Goal: Communication & Community: Answer question/provide support

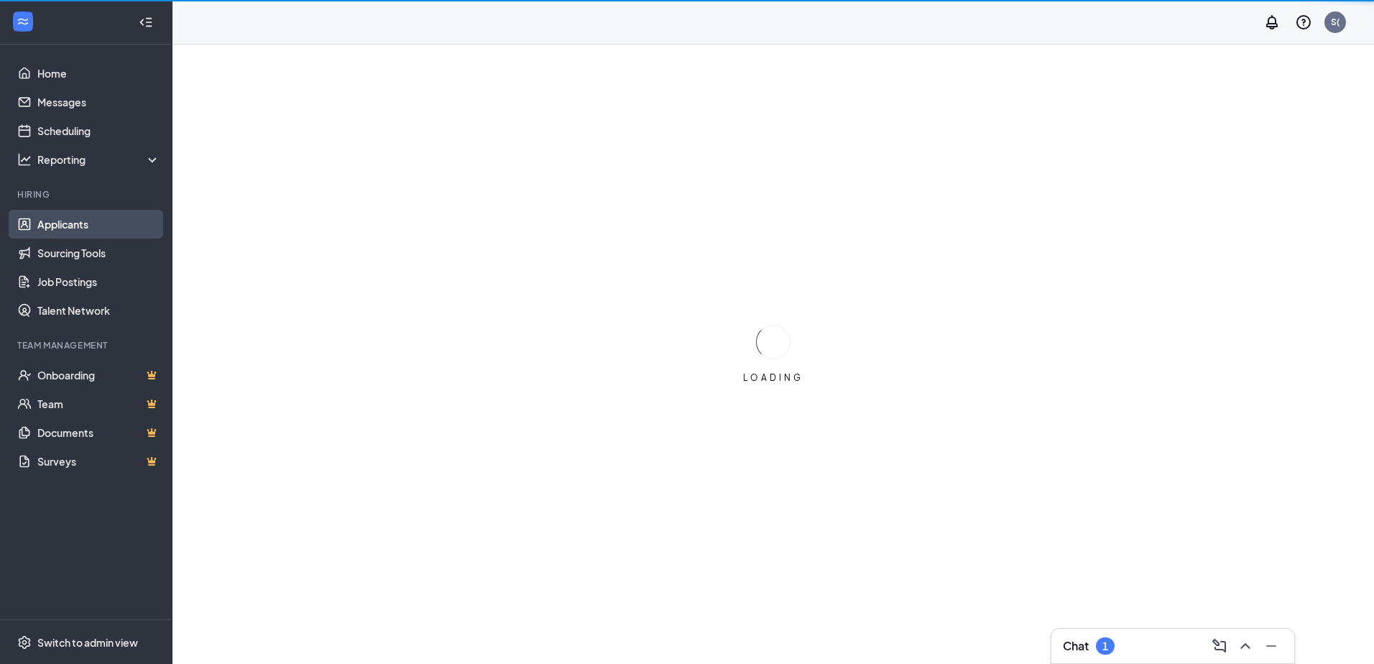
click at [51, 225] on link "Applicants" at bounding box center [98, 224] width 123 height 29
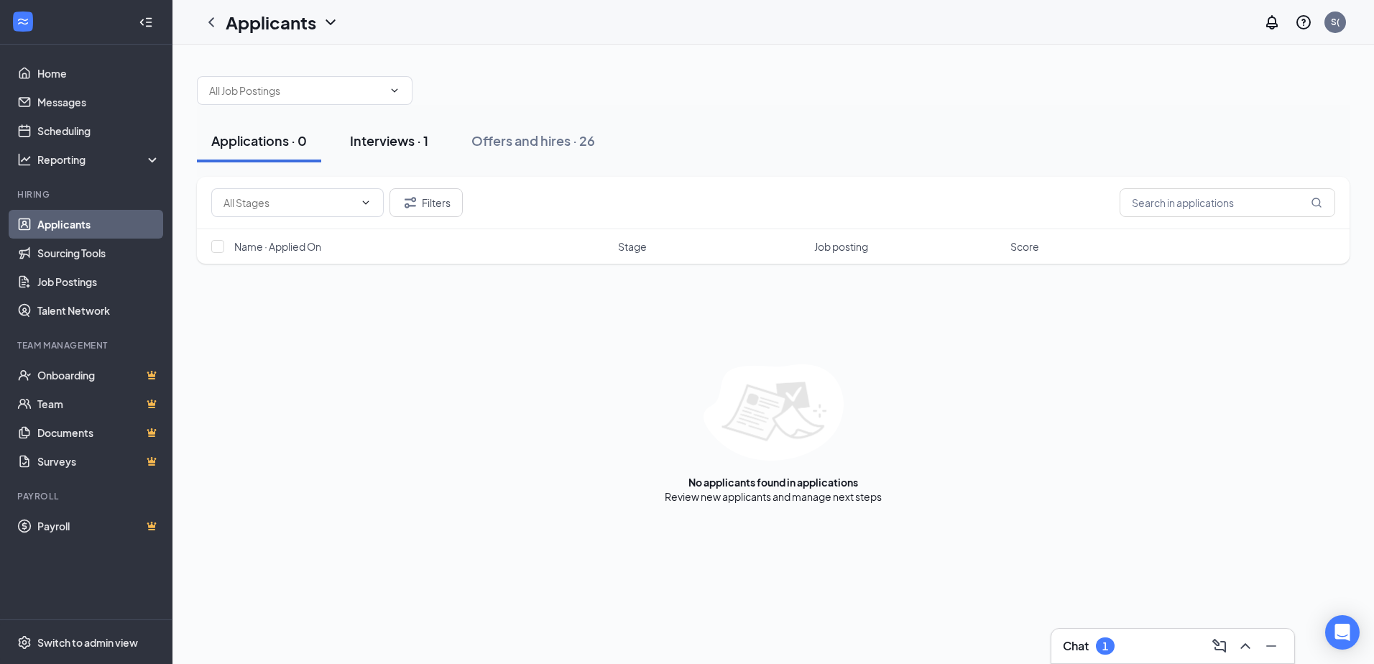
click at [395, 139] on div "Interviews · 1" at bounding box center [389, 141] width 78 height 18
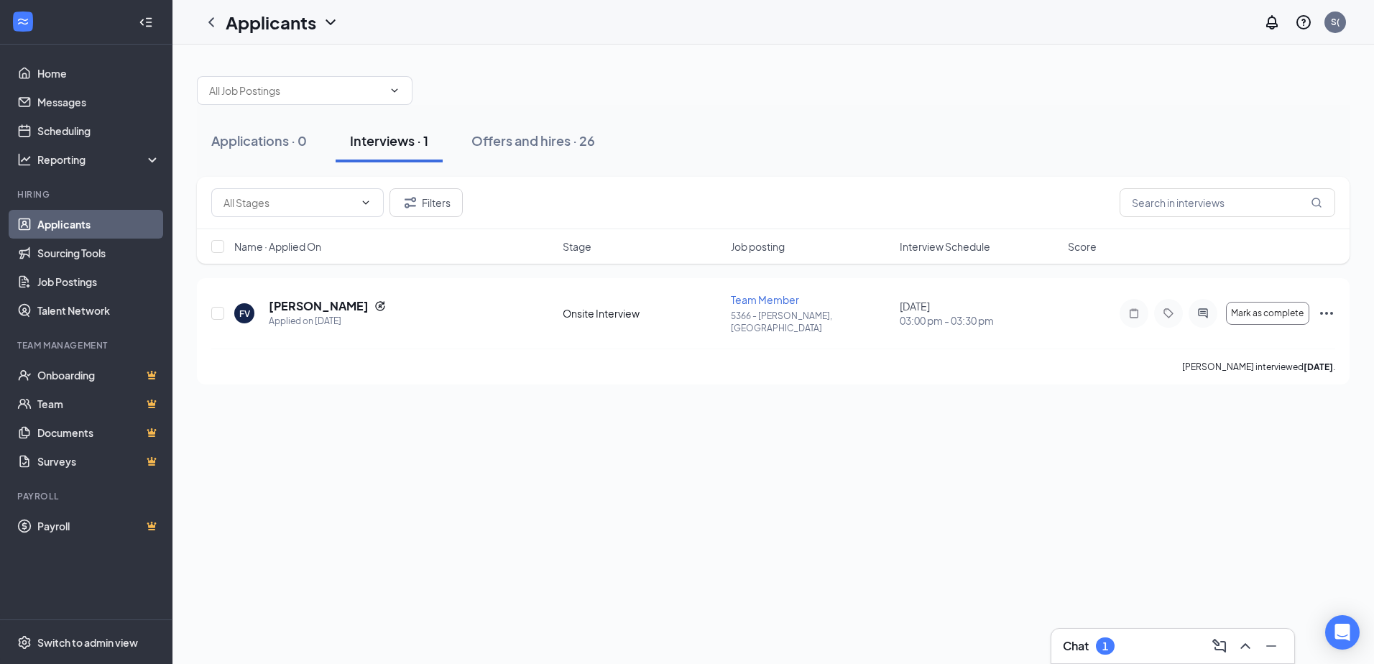
click at [1167, 648] on div "Chat 1" at bounding box center [1173, 646] width 220 height 23
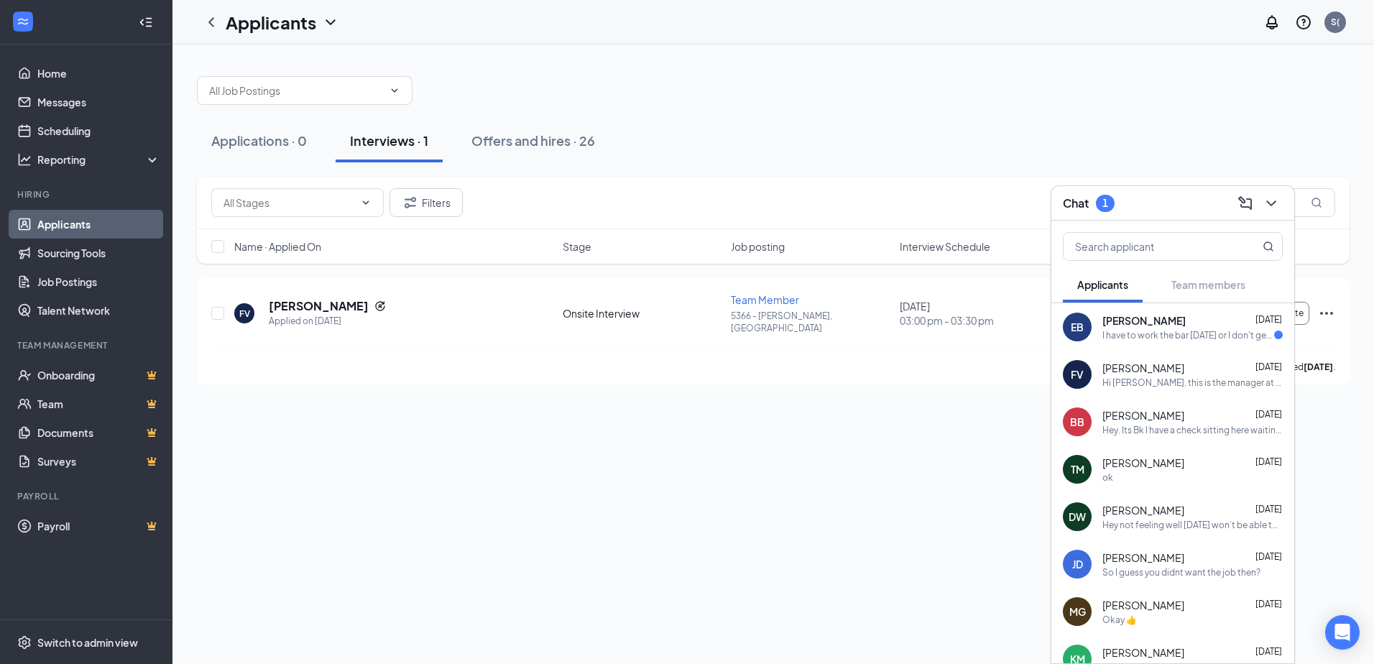
drag, startPoint x: 1141, startPoint y: 329, endPoint x: 1133, endPoint y: 316, distance: 14.8
click at [1141, 331] on div "I have to work the bar [DATE] or I don't get paid for the two weeks I've been t…" at bounding box center [1188, 335] width 172 height 12
drag, startPoint x: 1133, startPoint y: 316, endPoint x: 1119, endPoint y: 335, distance: 23.6
click at [1119, 335] on div "I have to work the bar [DATE] or I don't get paid for the two weeks I've been t…" at bounding box center [1192, 335] width 180 height 12
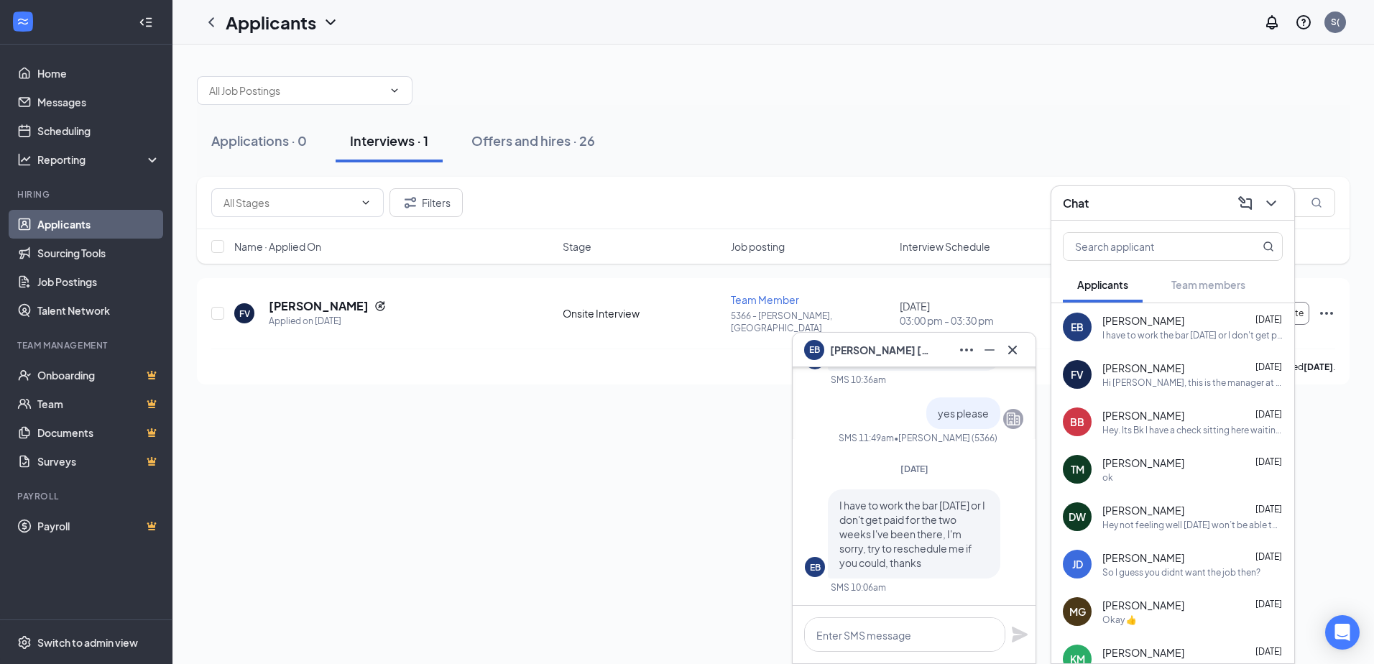
click at [563, 453] on div "Applications · 0 Interviews · 1 Offers and hires · 26 Filters Name · Applied On…" at bounding box center [773, 355] width 1202 height 620
click at [1016, 345] on icon "Cross" at bounding box center [1012, 349] width 17 height 17
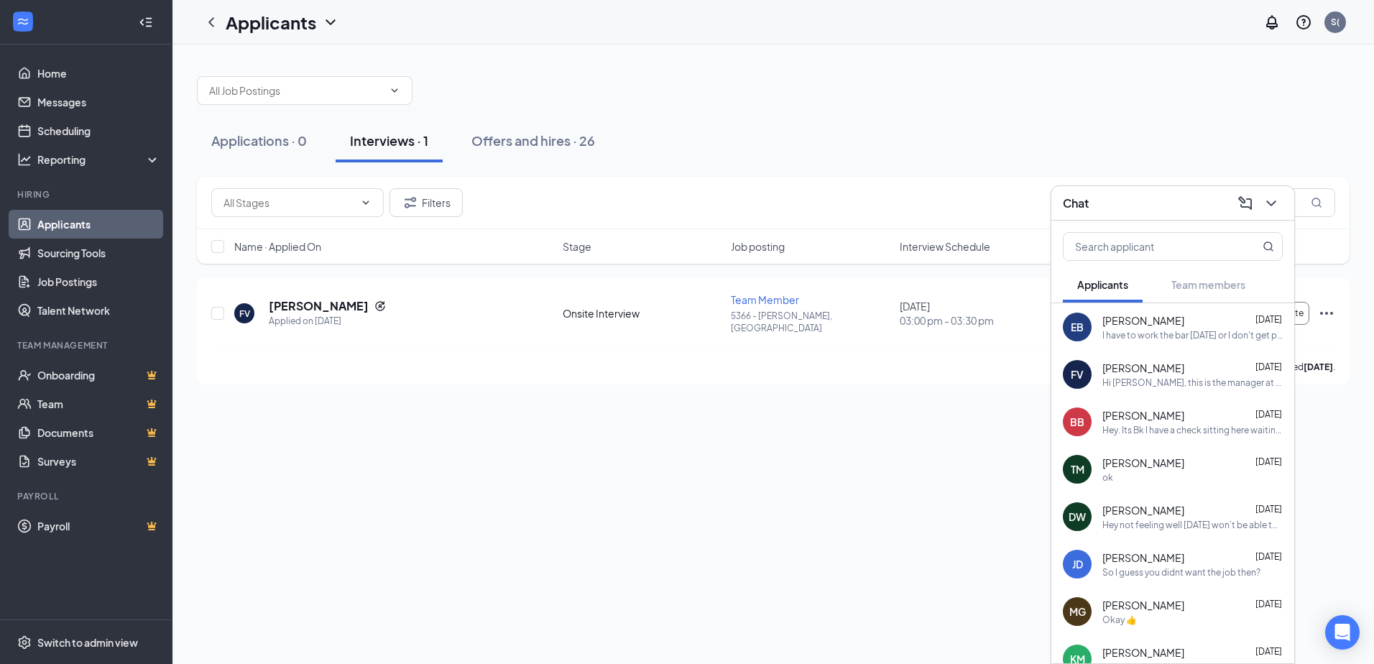
click at [1137, 382] on div "Hi [PERSON_NAME], this is the manager at Burger King Your interview with us for…" at bounding box center [1192, 383] width 180 height 12
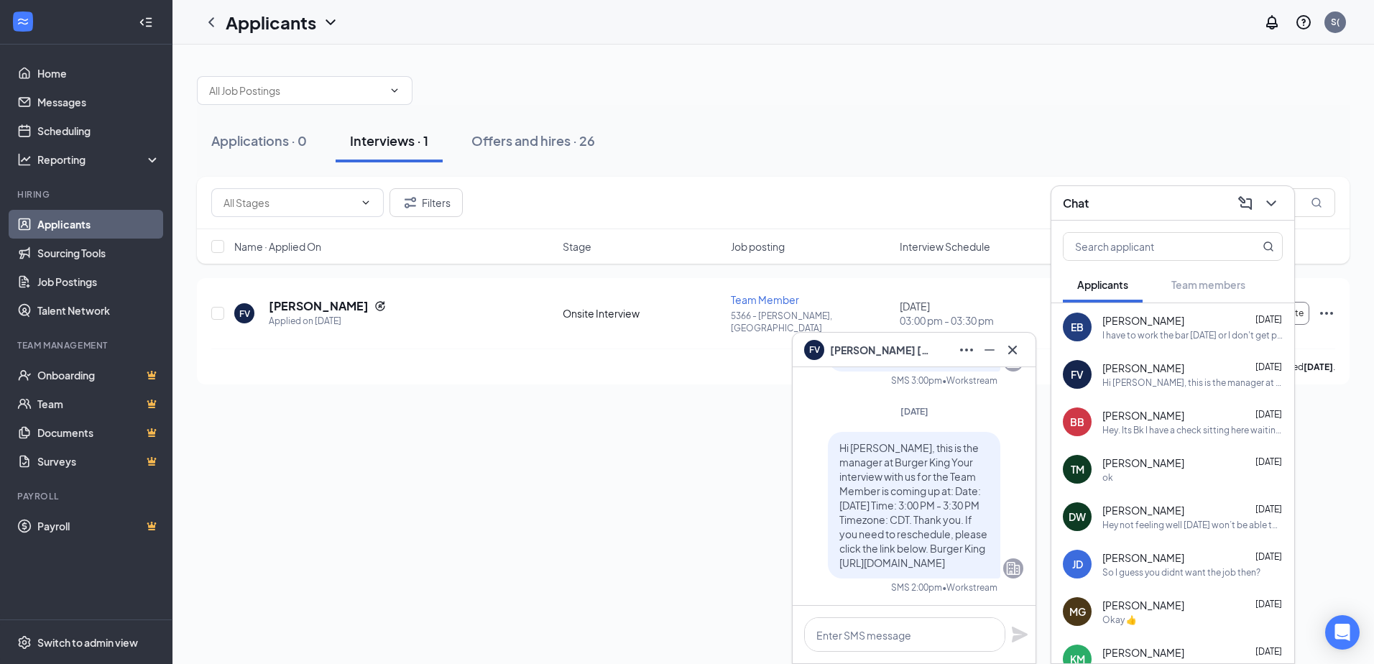
click at [1018, 127] on div "Applications · 0 Interviews · 1 Offers and hires · 26" at bounding box center [773, 140] width 1153 height 43
